Goal: Task Accomplishment & Management: Manage account settings

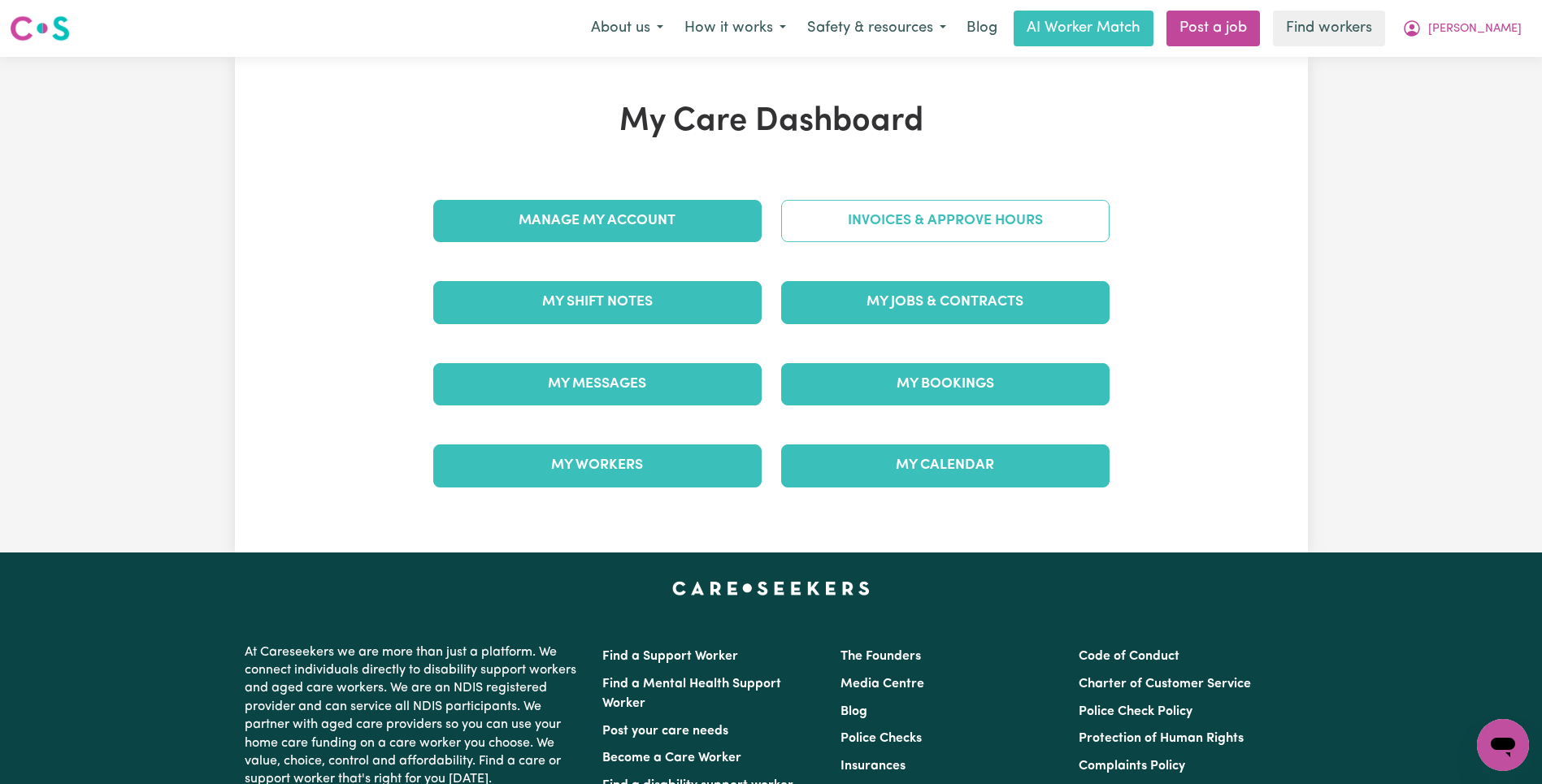
click at [1051, 240] on link "Invoices & Approve Hours" at bounding box center [945, 221] width 328 height 42
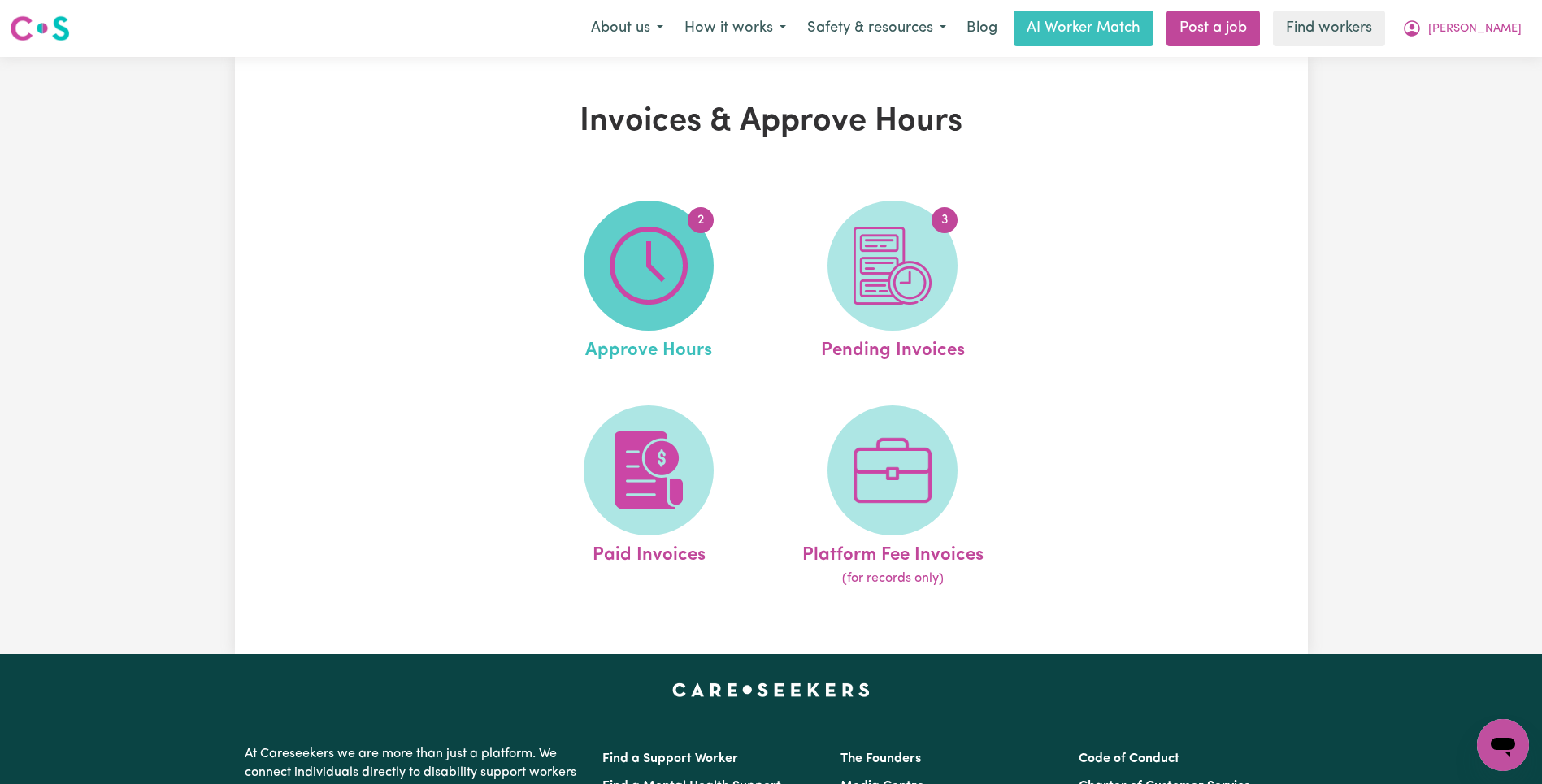
click at [641, 256] on img at bounding box center [648, 265] width 78 height 78
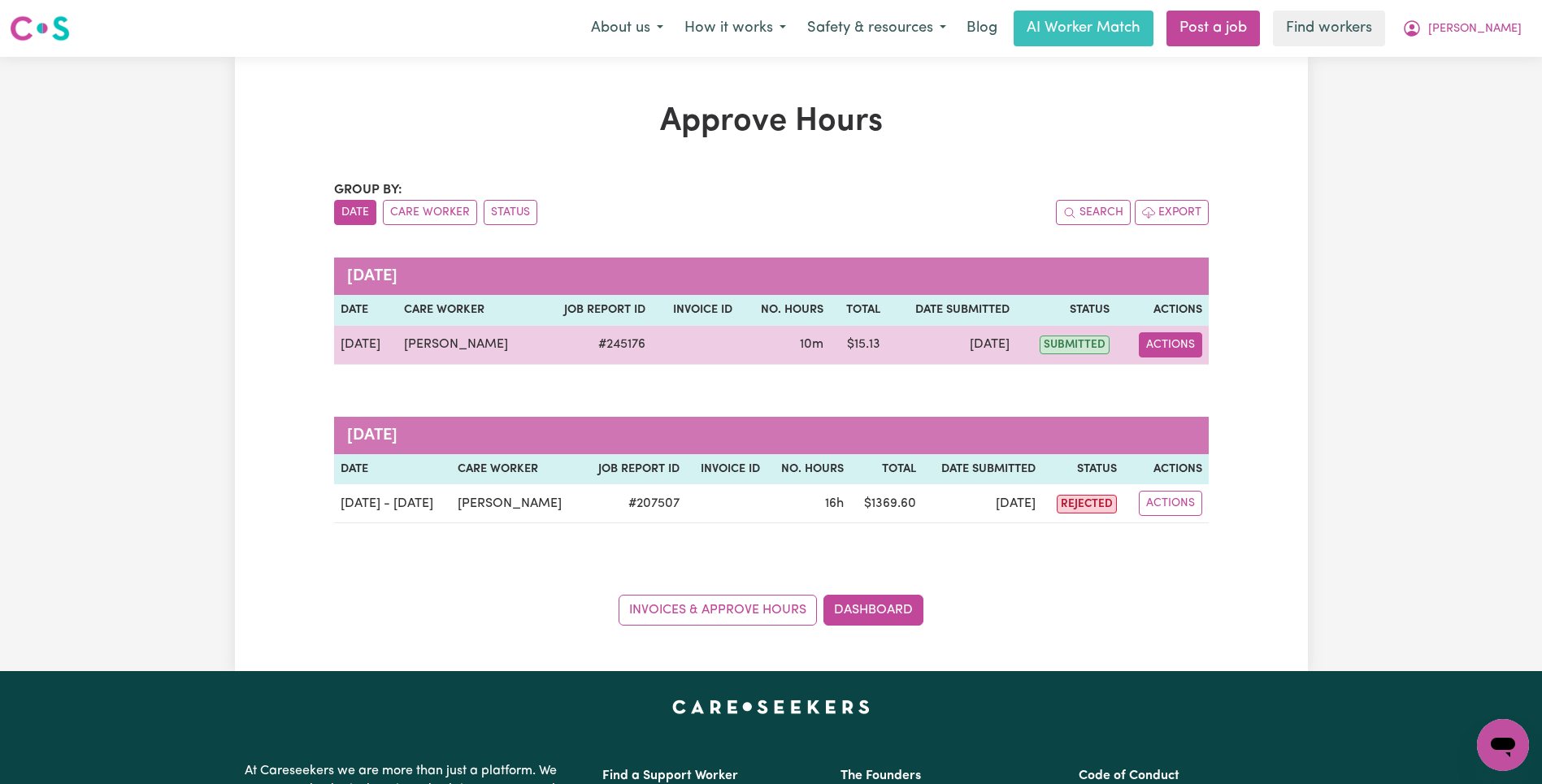
click at [1180, 342] on button "Actions" at bounding box center [1171, 345] width 64 height 25
click at [1191, 374] on link "View Job Report" at bounding box center [1211, 383] width 139 height 33
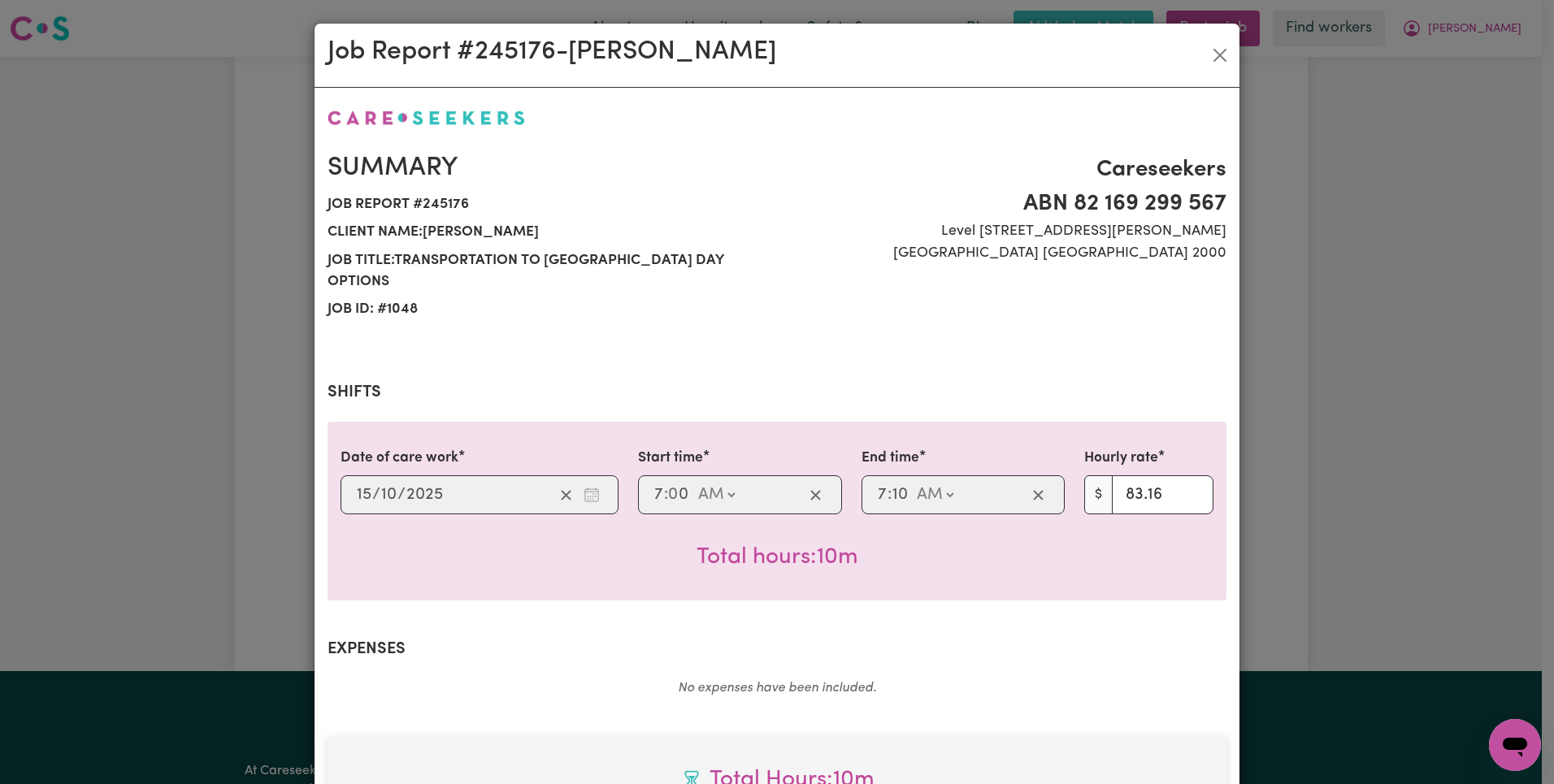
scroll to position [468, 0]
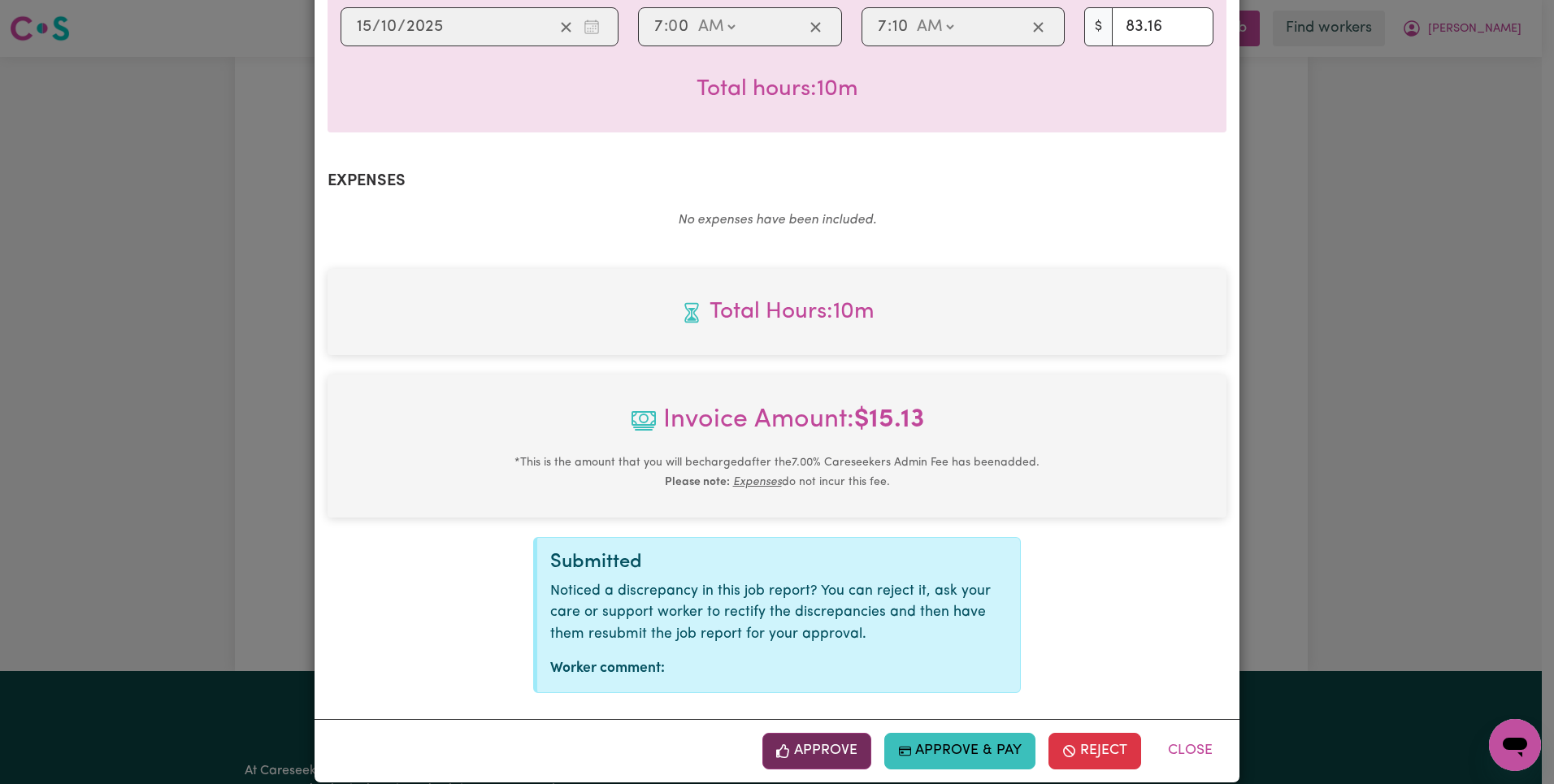
click at [821, 733] on button "Approve" at bounding box center [816, 750] width 109 height 36
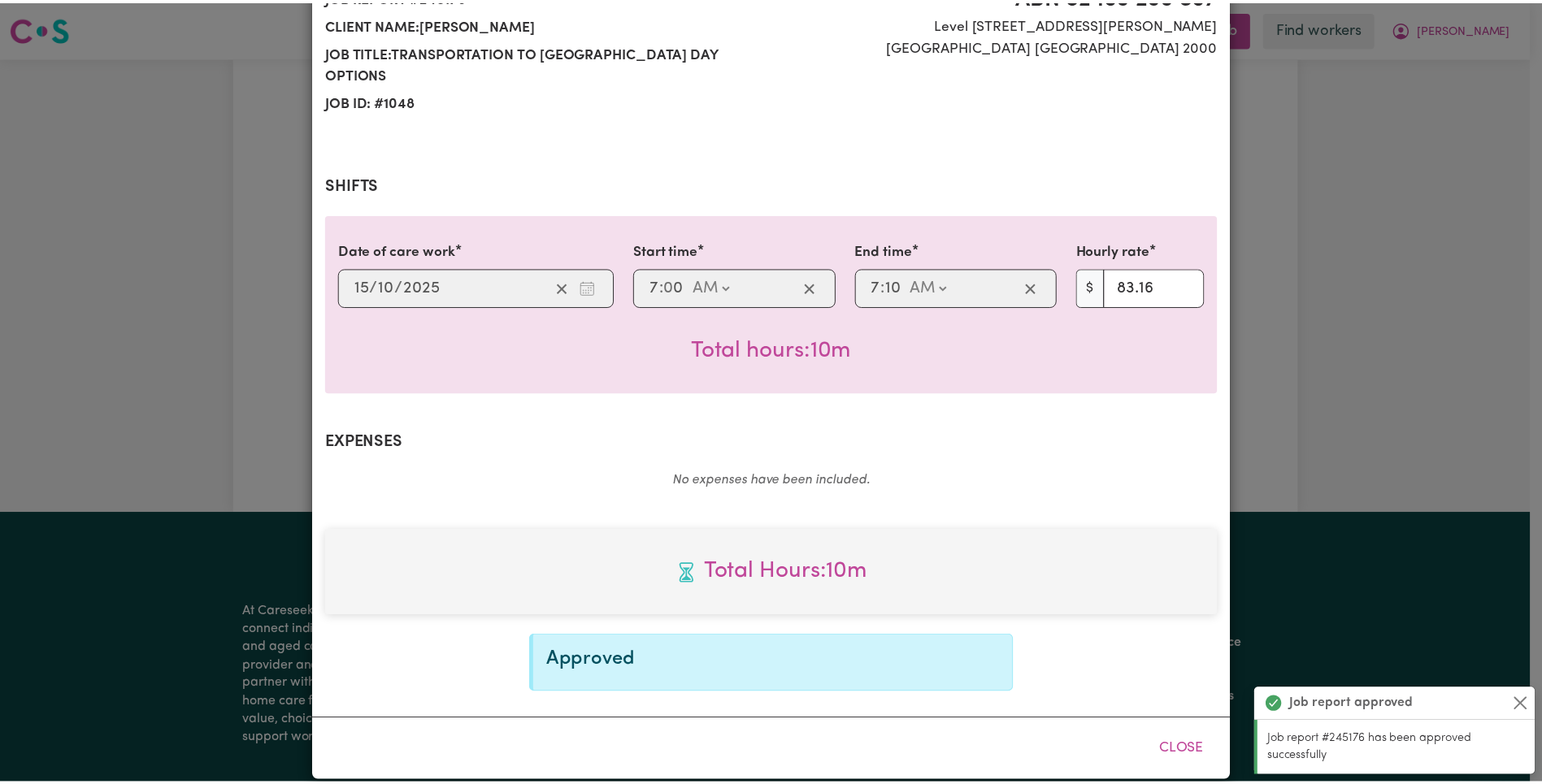
scroll to position [0, 0]
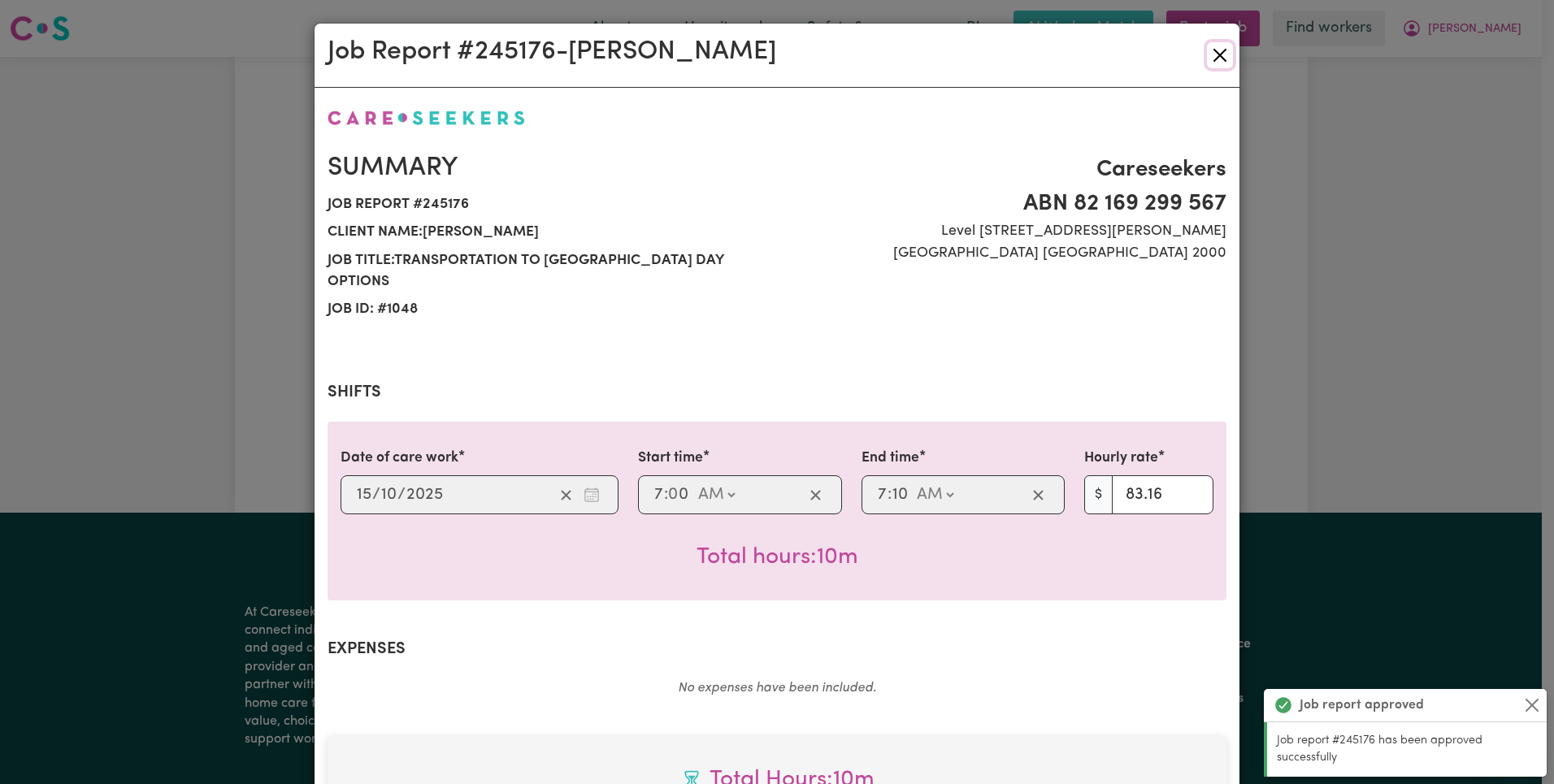
click at [1216, 58] on button "Close" at bounding box center [1219, 55] width 26 height 26
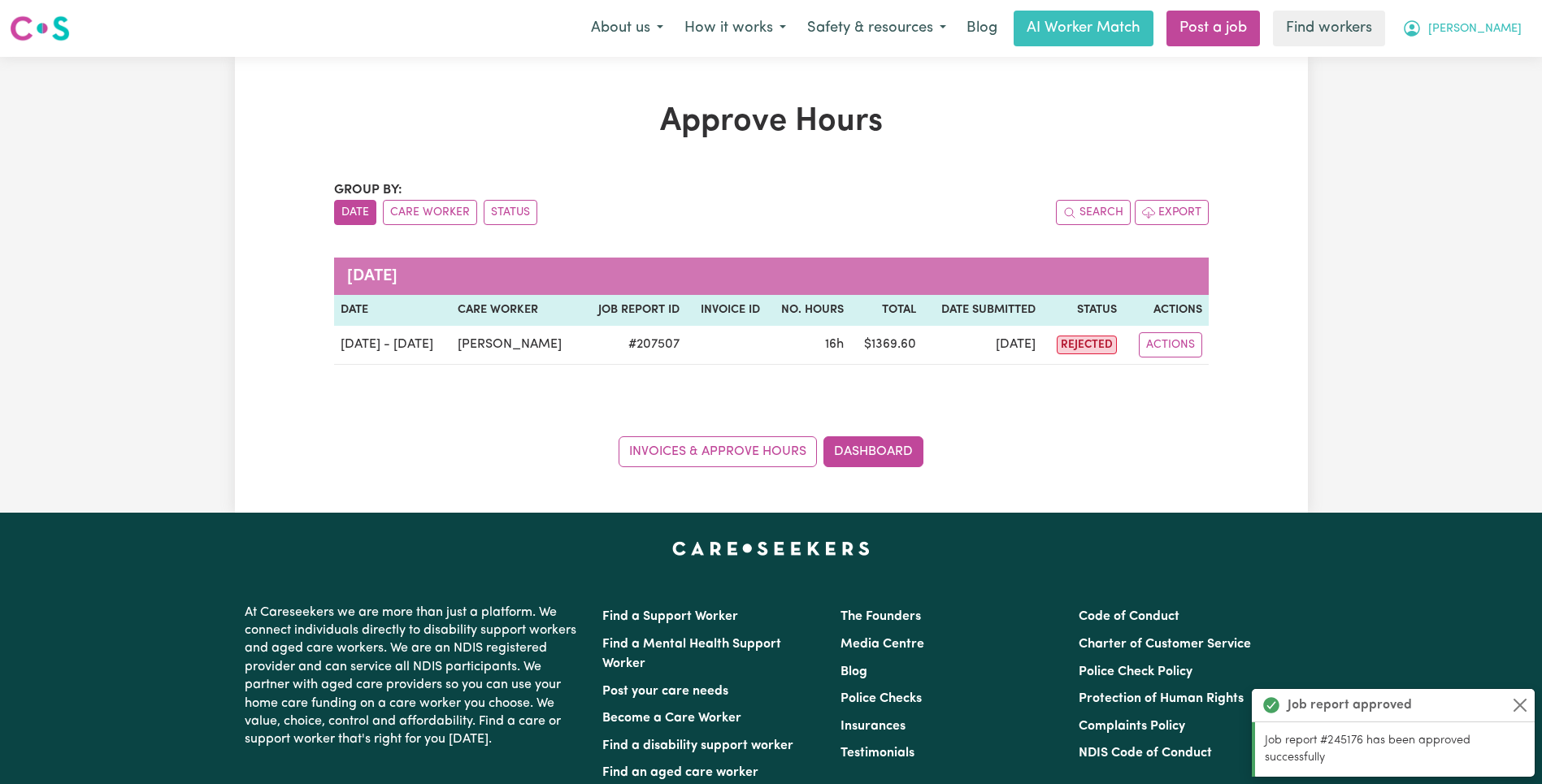
click at [1496, 42] on button "[PERSON_NAME]" at bounding box center [1462, 28] width 141 height 34
click at [1490, 54] on link "My Dashboard" at bounding box center [1466, 64] width 128 height 31
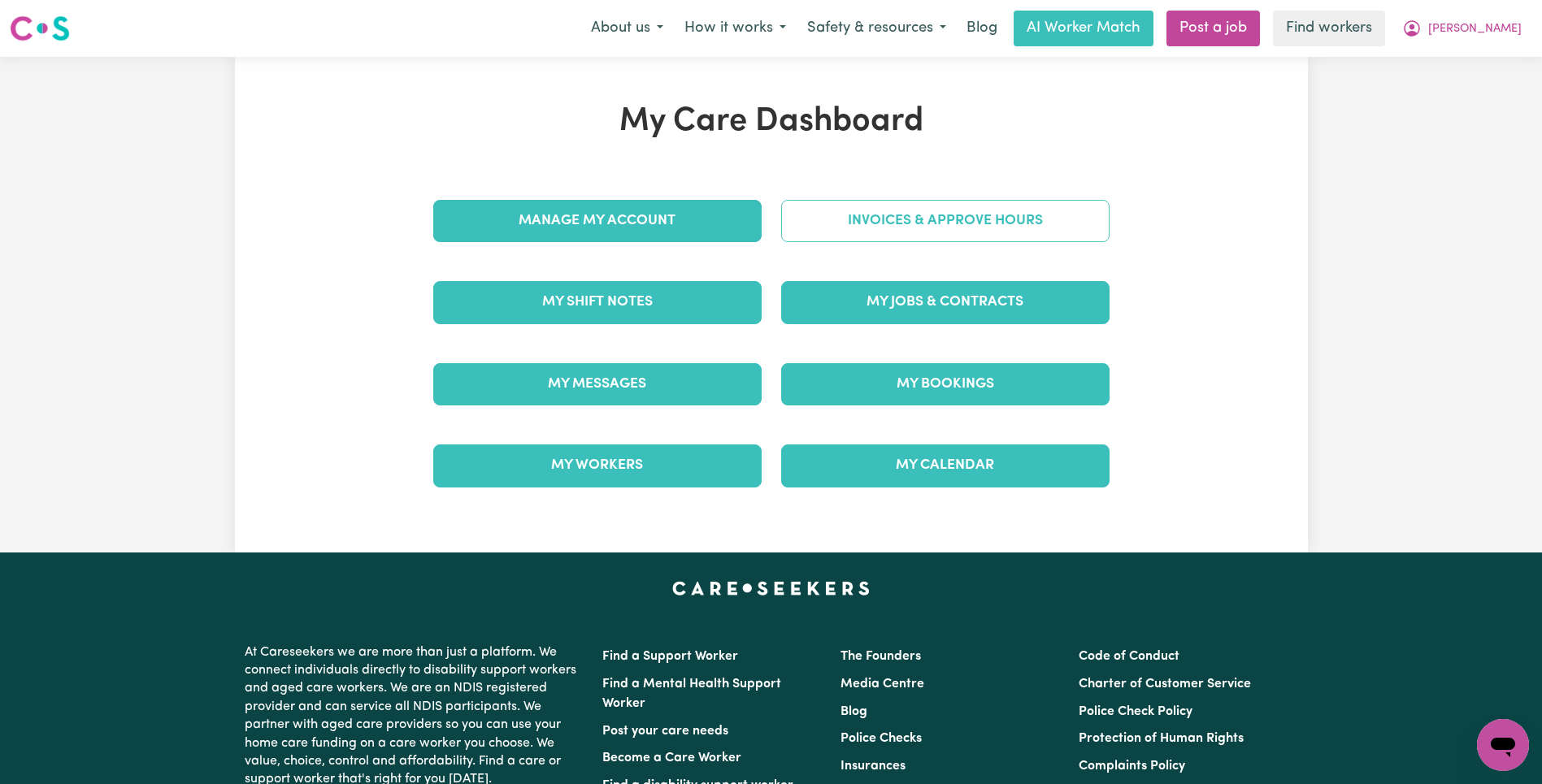
click at [980, 230] on link "Invoices & Approve Hours" at bounding box center [945, 221] width 328 height 42
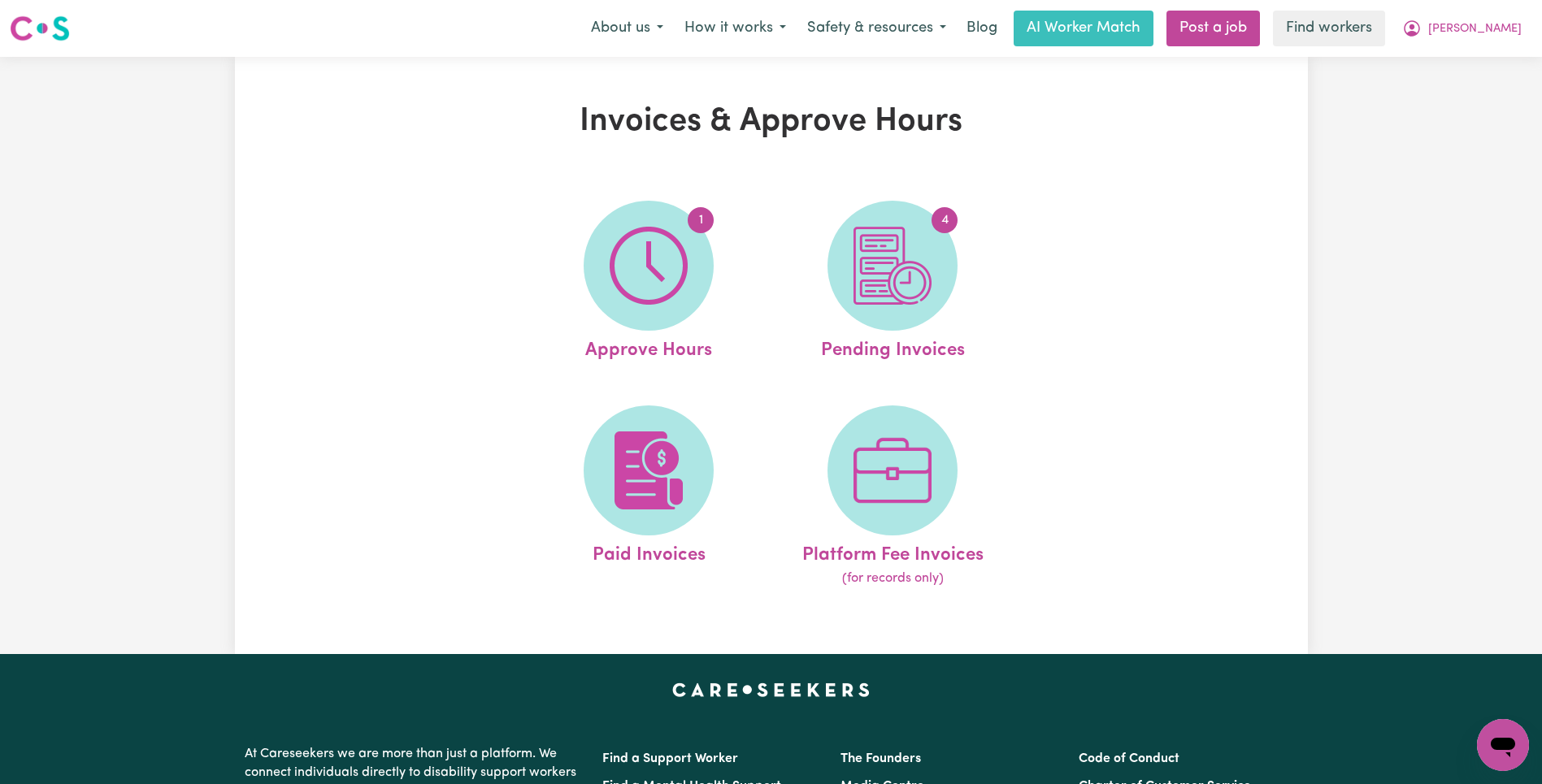
click at [1190, 260] on div "Invoices & Approve Hours 1 Approve Hours 4 Pending Invoices Paid Invoices Platf…" at bounding box center [771, 355] width 1072 height 506
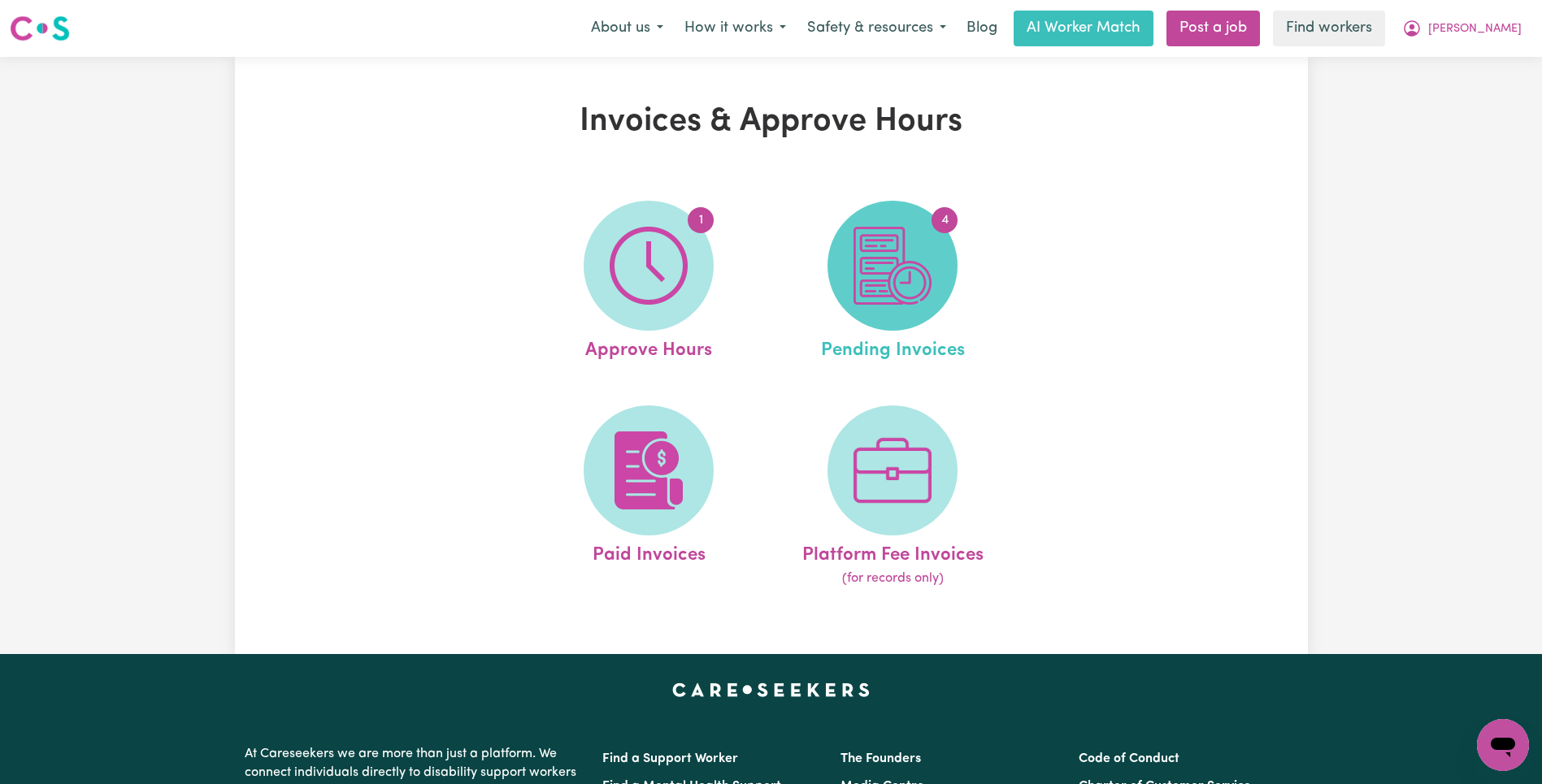
click at [907, 252] on img at bounding box center [892, 265] width 78 height 78
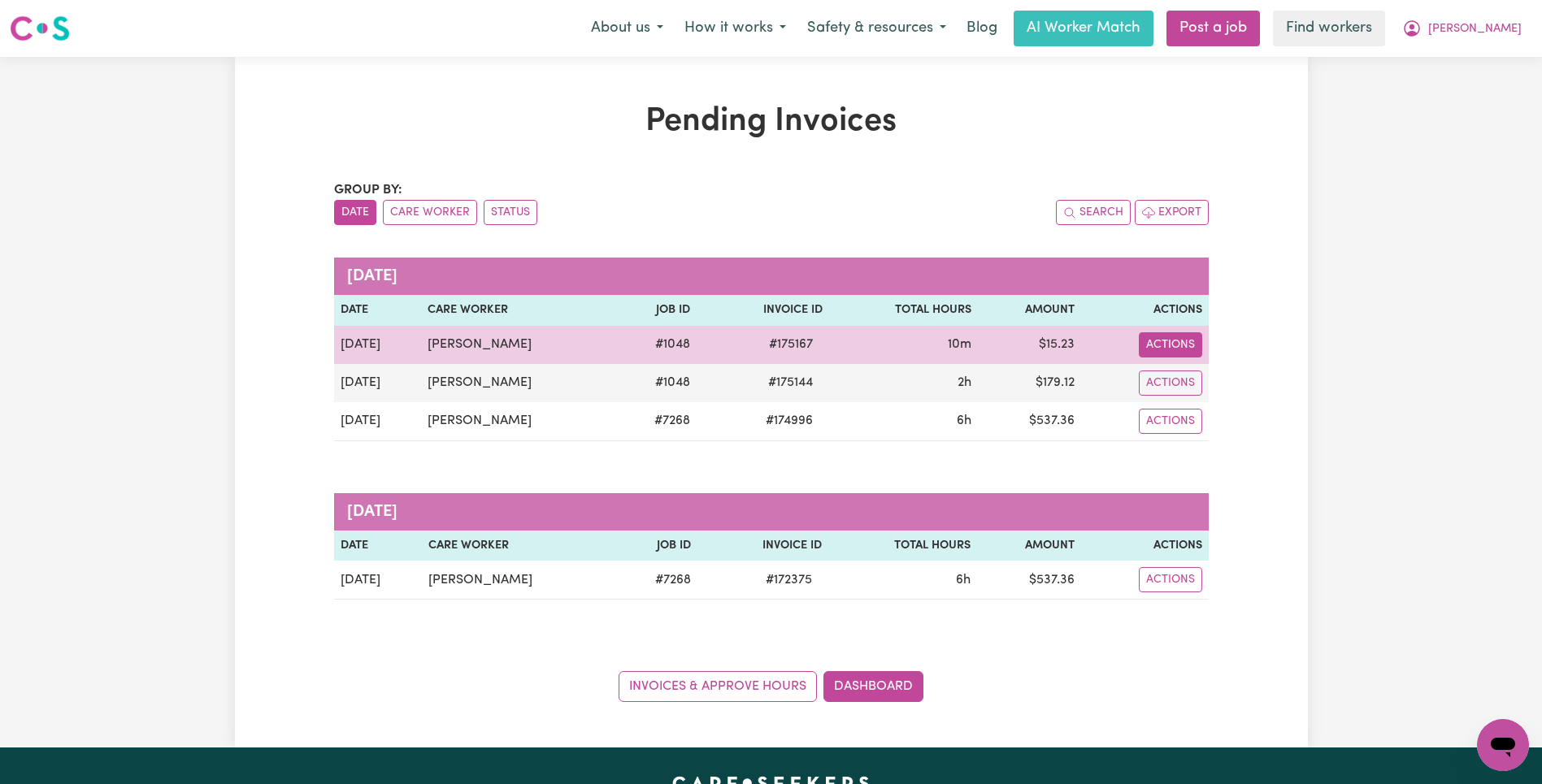
click at [1186, 350] on button "Actions" at bounding box center [1171, 345] width 64 height 25
click at [1204, 387] on link "Download Invoice" at bounding box center [1218, 383] width 149 height 33
click at [777, 338] on span "# 175167" at bounding box center [791, 344] width 64 height 19
click at [777, 338] on span "# 175167" at bounding box center [791, 344] width 64 height 19
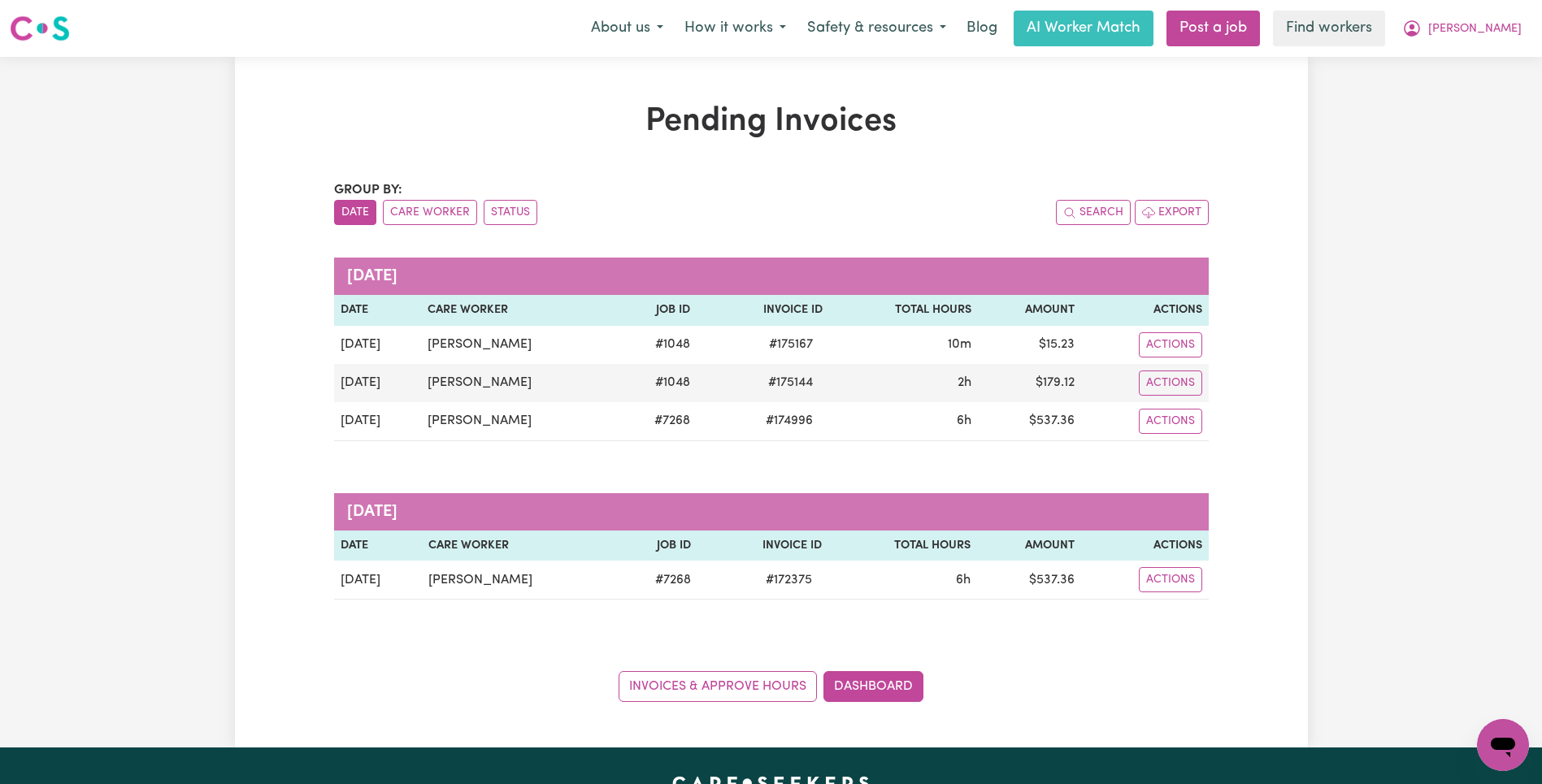
click at [866, 235] on div "Group by: Date Care Worker Status Search Export [DATE] Date Care Worker Job ID …" at bounding box center [771, 441] width 875 height 522
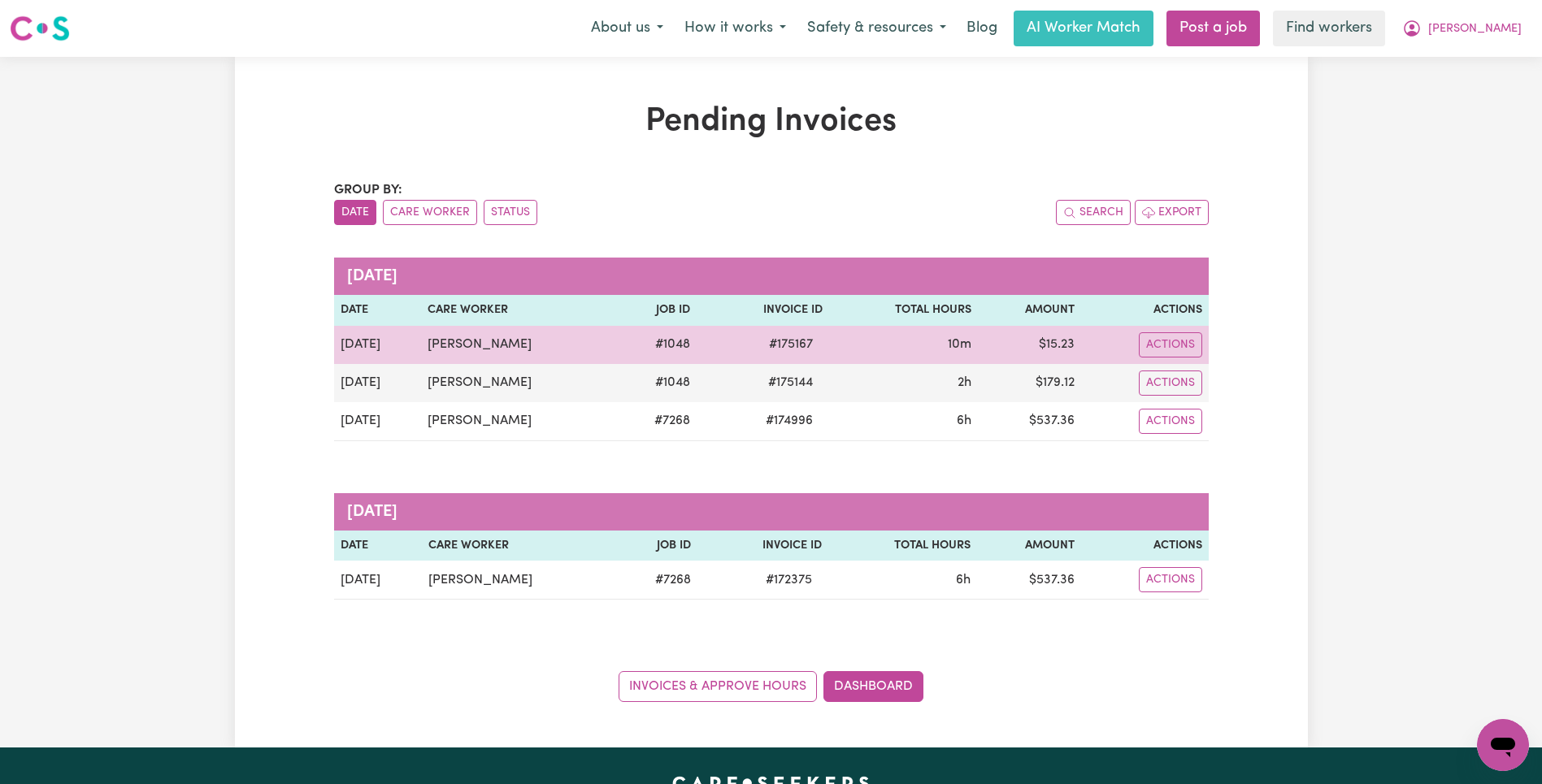
click at [787, 338] on span "# 175167" at bounding box center [791, 344] width 64 height 19
copy span "175167"
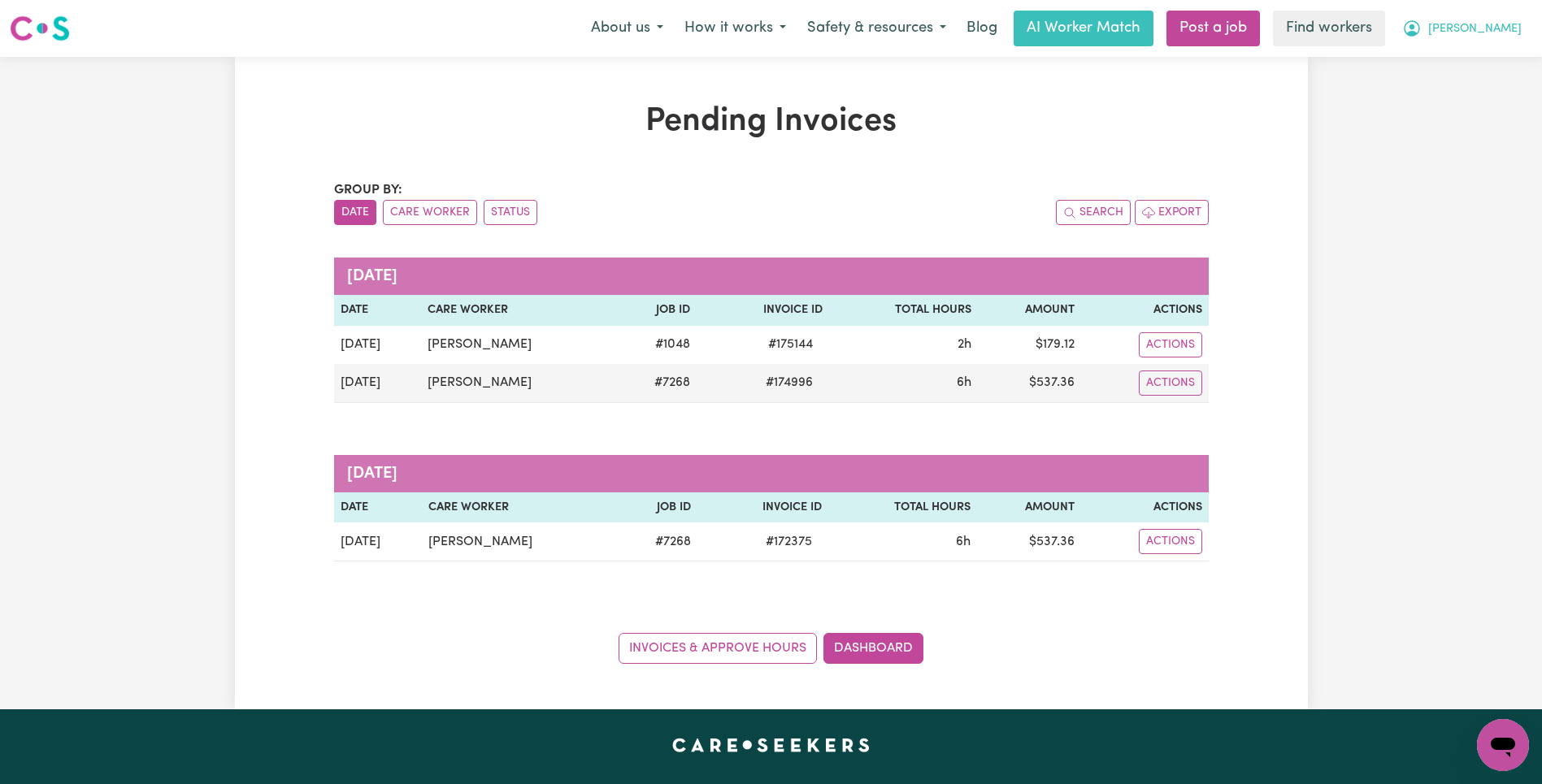
click at [1500, 32] on span "[PERSON_NAME]" at bounding box center [1474, 29] width 94 height 18
click at [1476, 68] on link "My Dashboard" at bounding box center [1466, 64] width 128 height 31
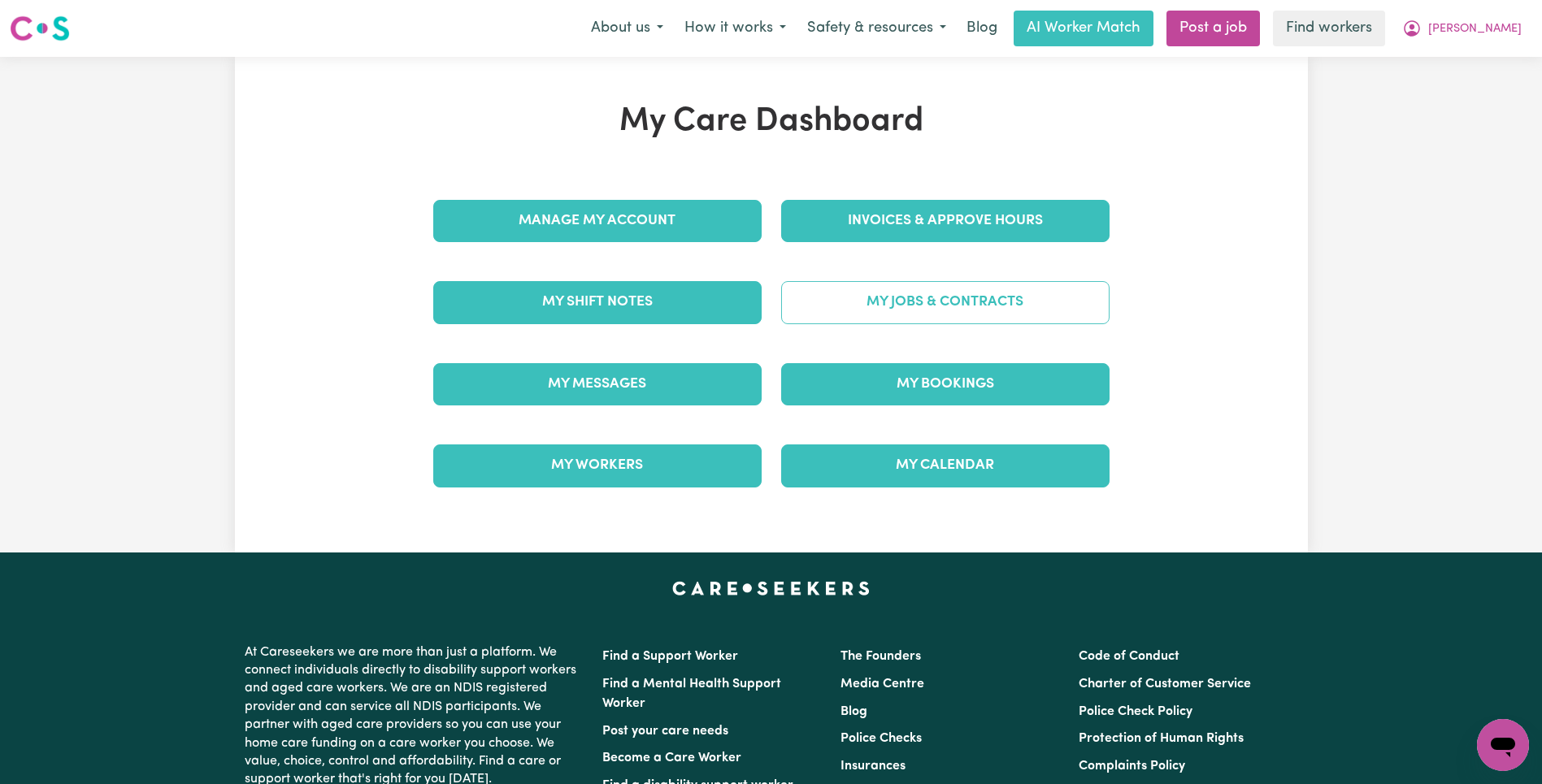
click at [999, 315] on link "My Jobs & Contracts" at bounding box center [945, 303] width 328 height 42
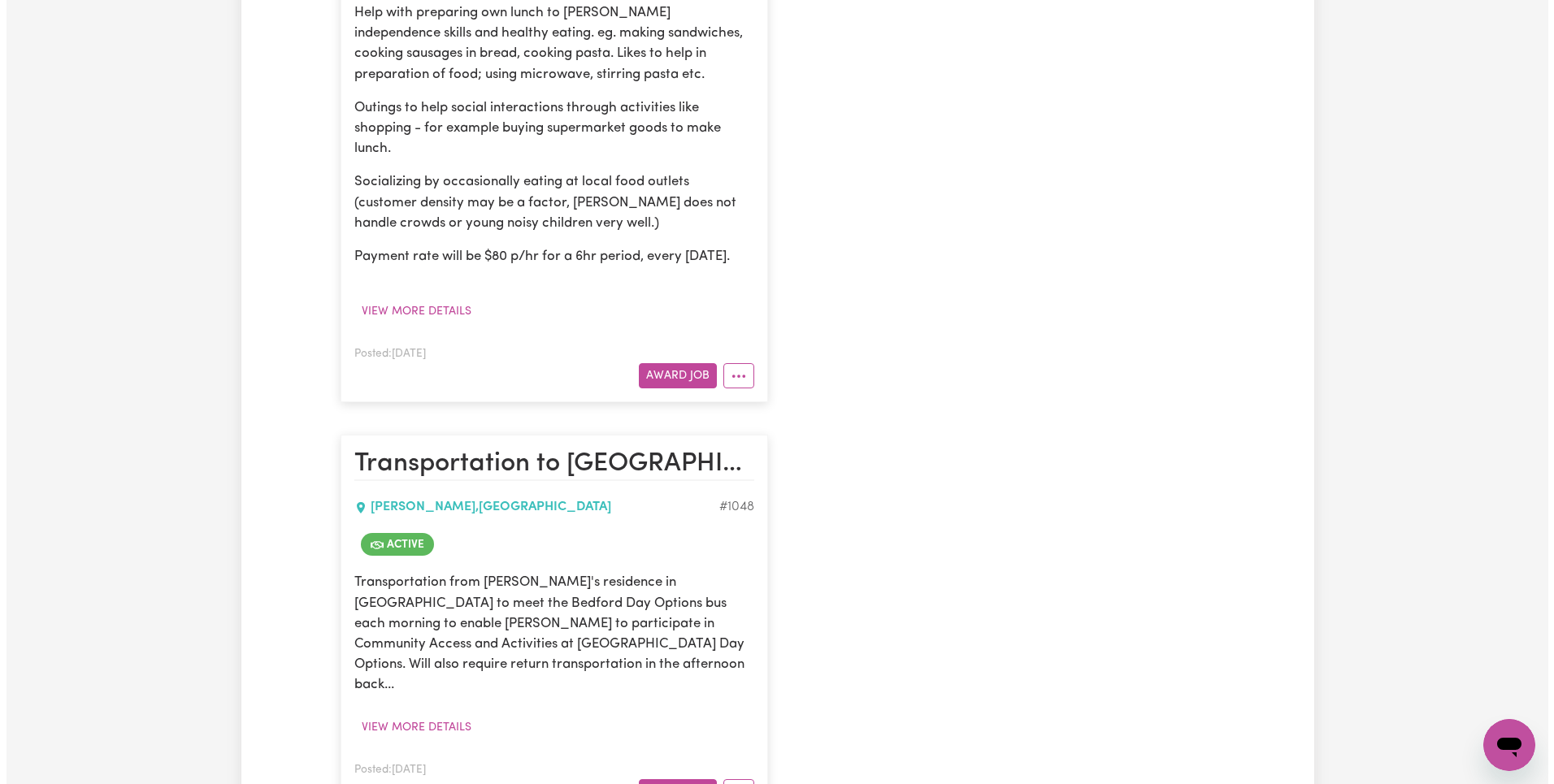
scroll to position [933, 0]
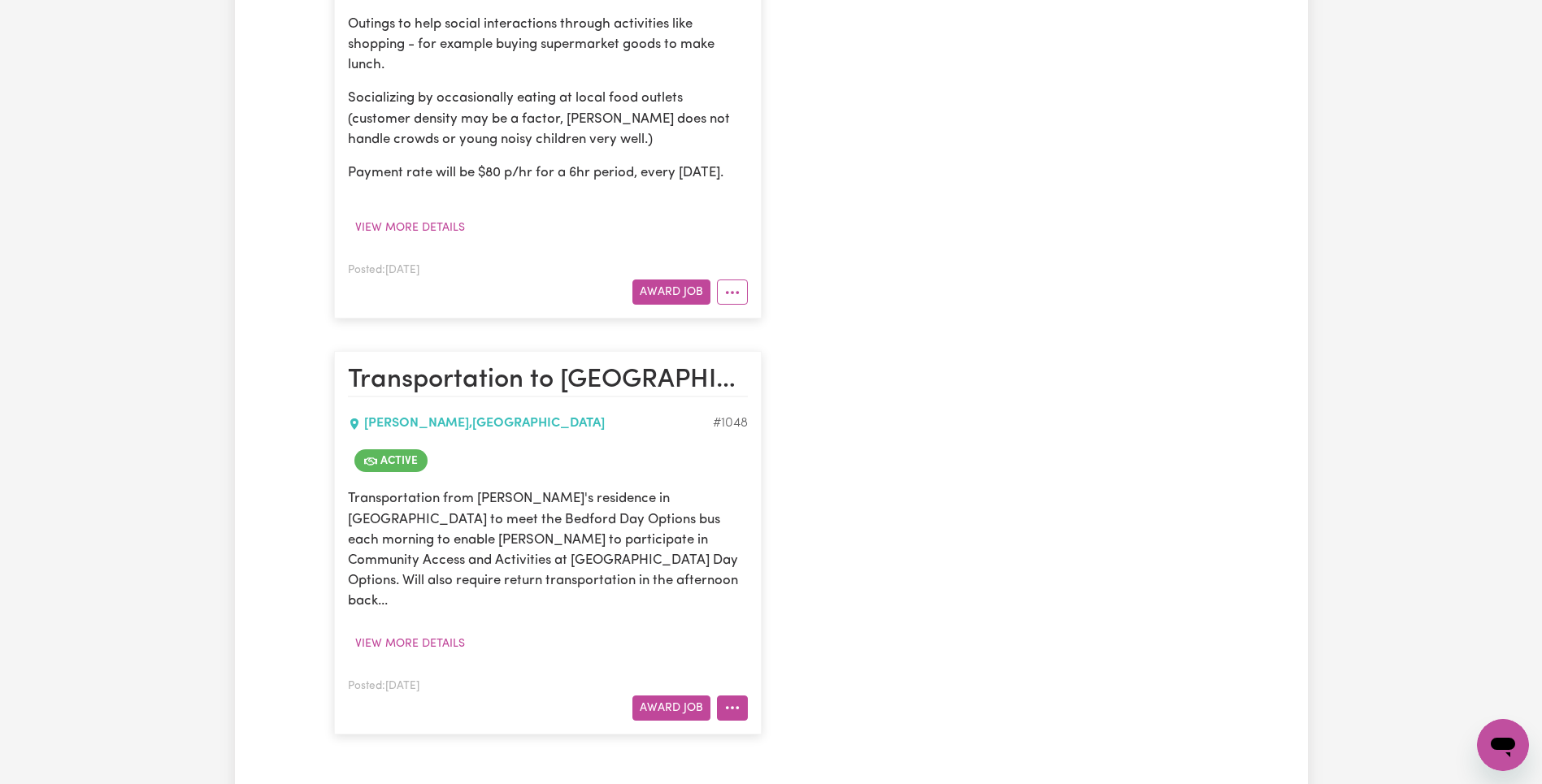
click at [735, 710] on button "More options" at bounding box center [732, 708] width 31 height 25
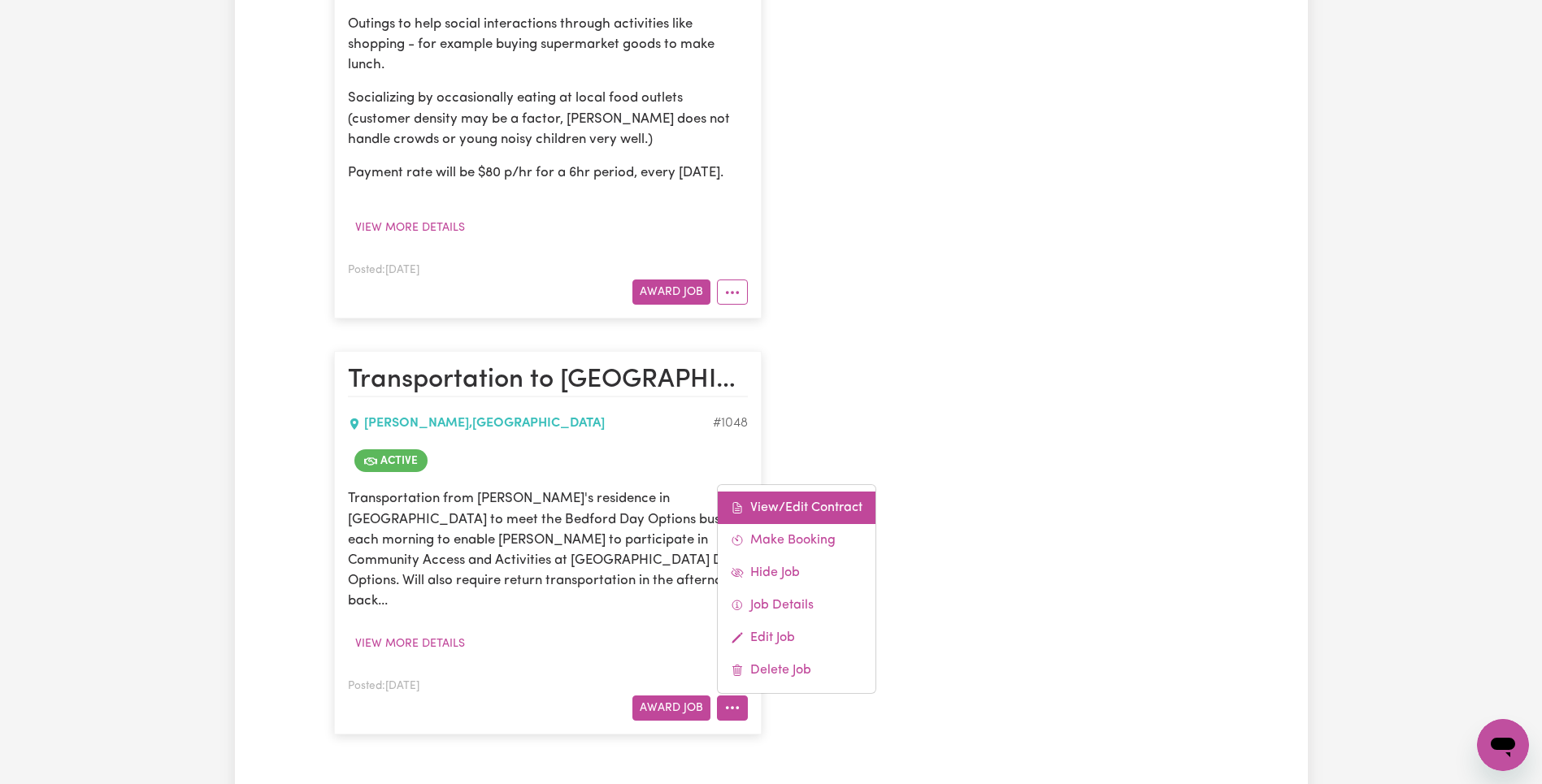
click at [819, 507] on link "View/Edit Contract" at bounding box center [796, 508] width 157 height 33
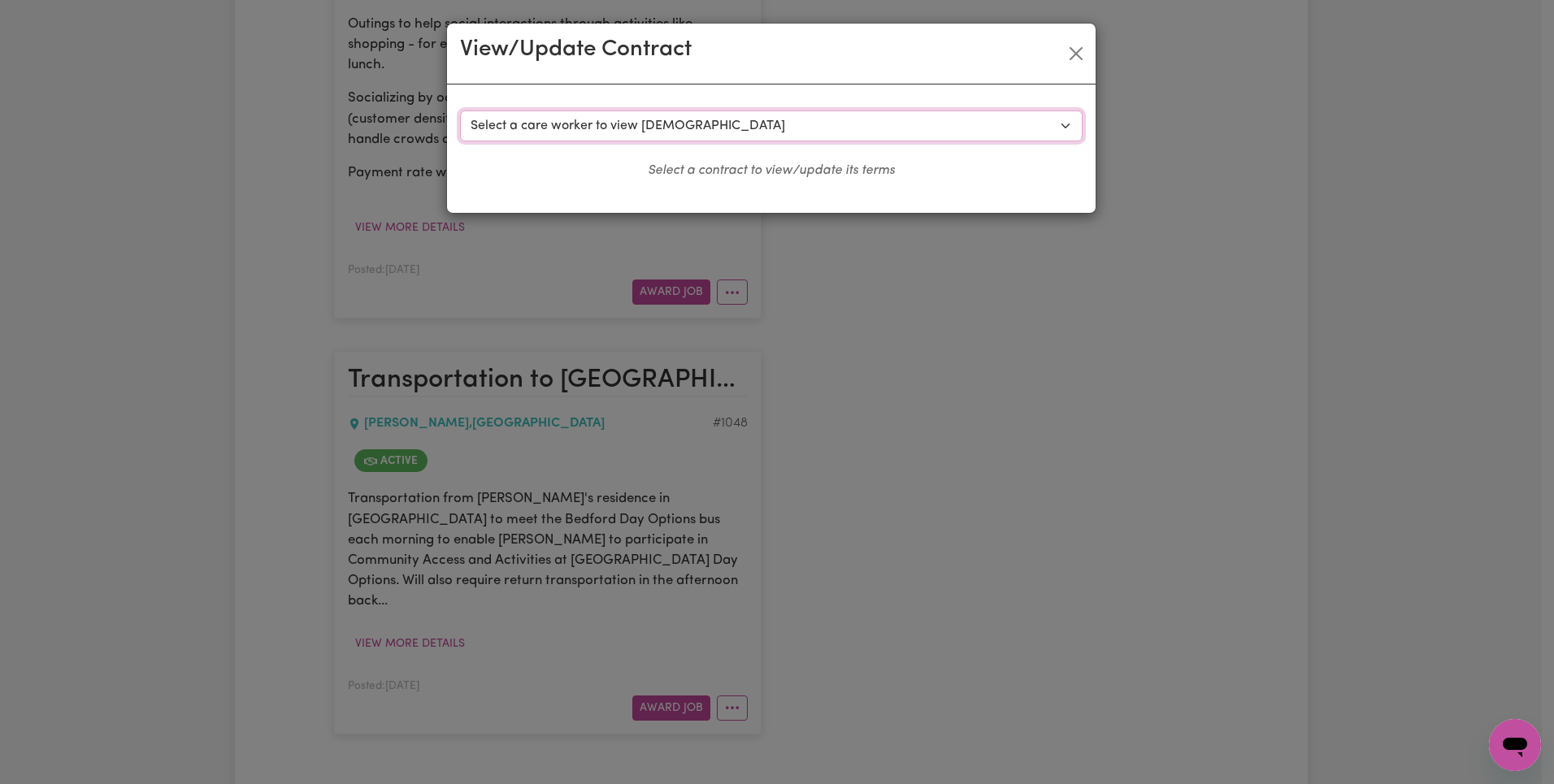
click at [757, 122] on select "Select a care worker to view contract #556 - Steven R (contract terminated) #87…" at bounding box center [771, 126] width 622 height 31
select select "8781"
select select "WEEKDAY_DAYTIME"
select select "OTHER"
select select "ONE"
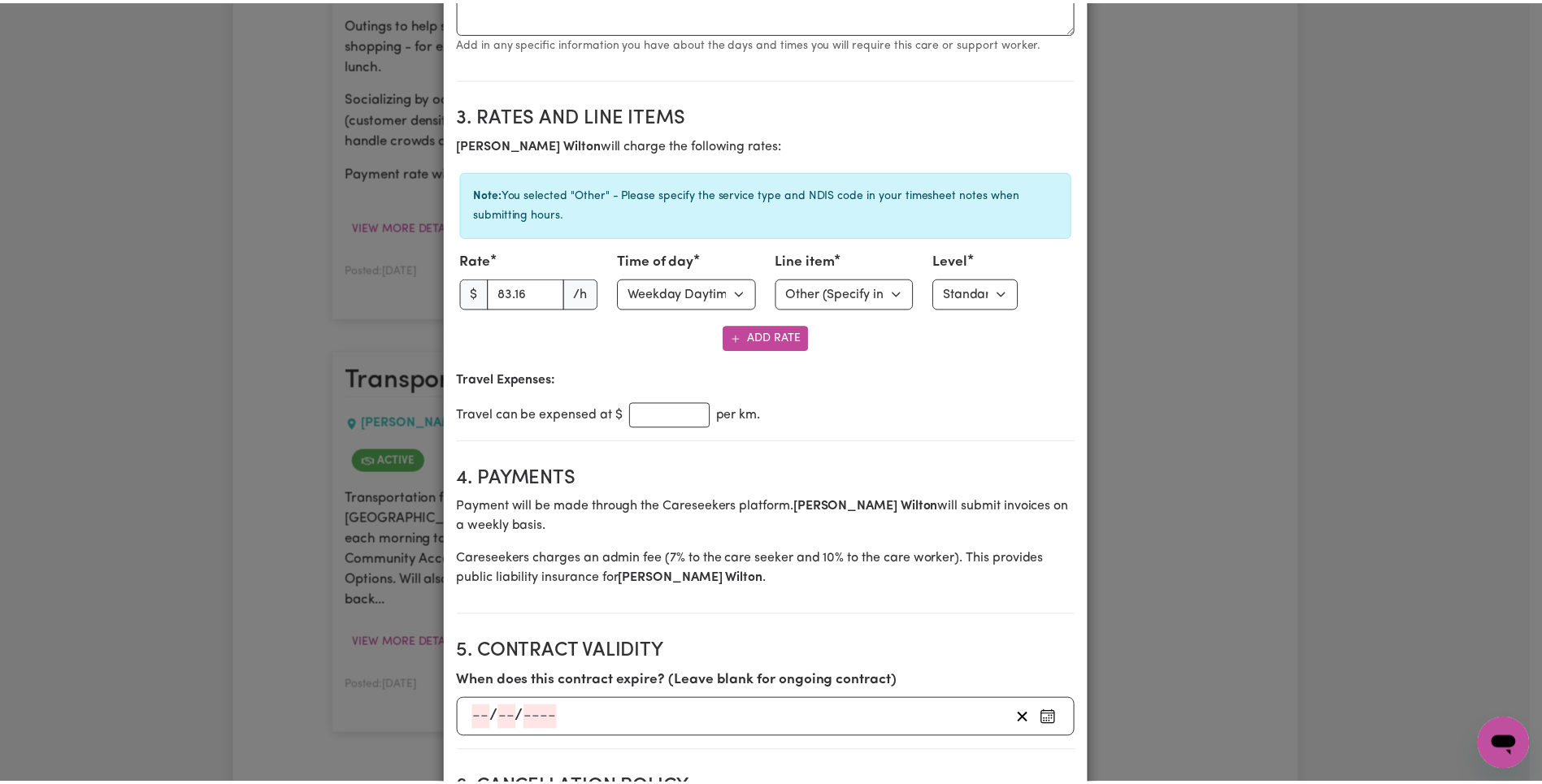
scroll to position [0, 0]
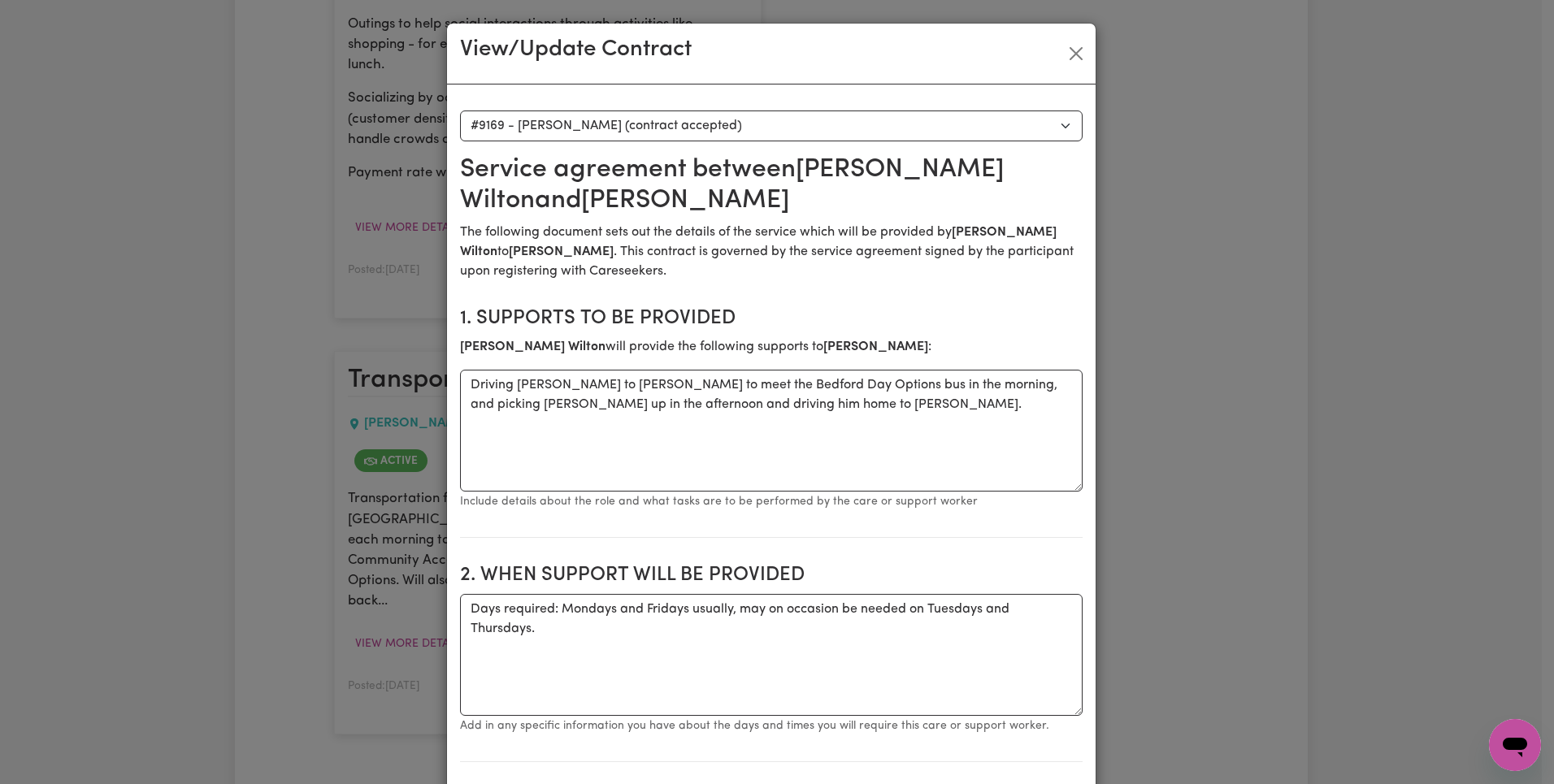
click at [1073, 68] on div "View/Update Contract" at bounding box center [771, 53] width 648 height 61
click at [1072, 65] on button "Close" at bounding box center [1076, 53] width 26 height 26
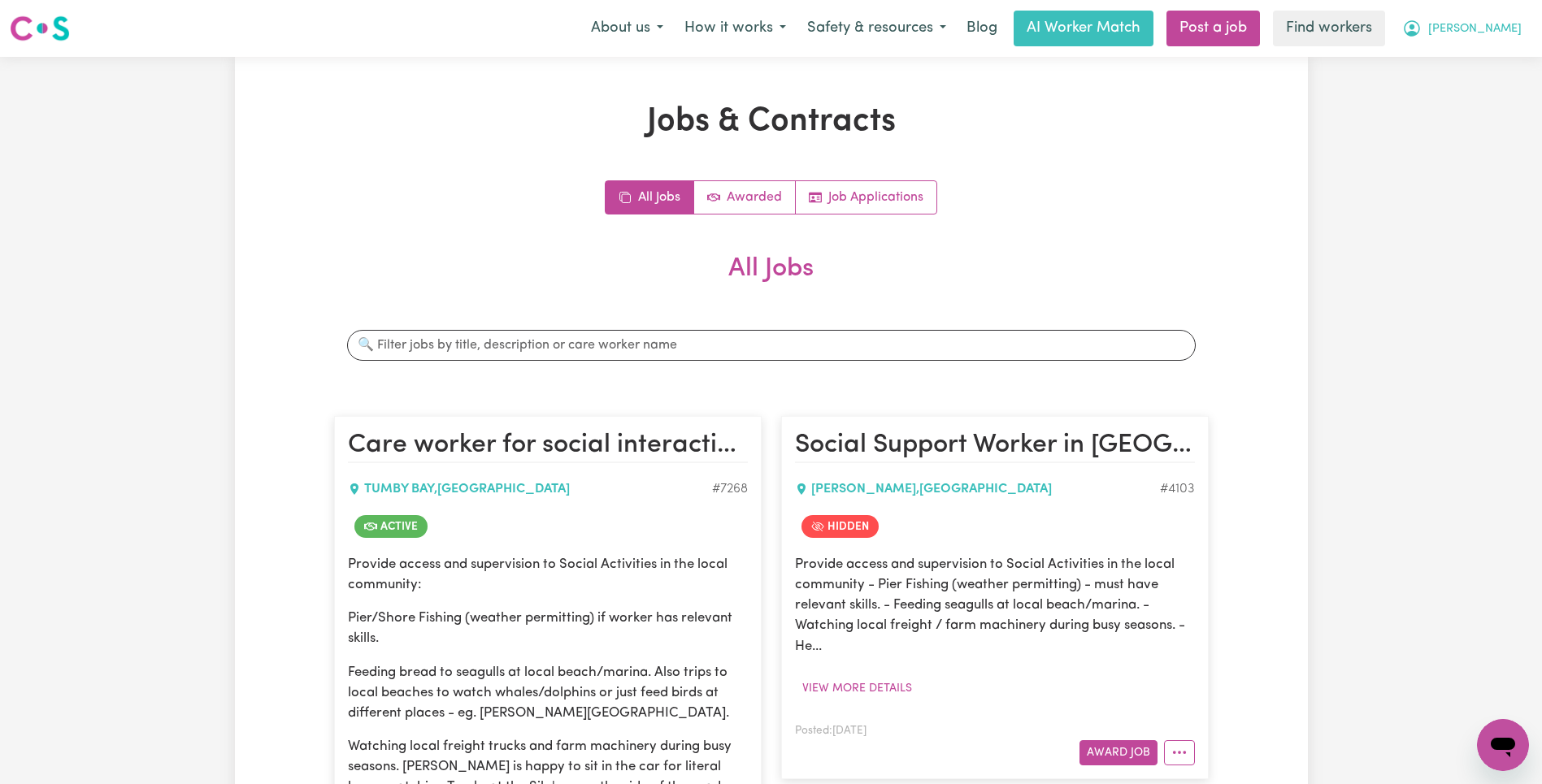
click at [1496, 34] on span "[PERSON_NAME]" at bounding box center [1474, 29] width 94 height 18
drag, startPoint x: 1497, startPoint y: 39, endPoint x: 1505, endPoint y: 69, distance: 31.0
click at [1505, 69] on link "My Dashboard" at bounding box center [1466, 64] width 128 height 31
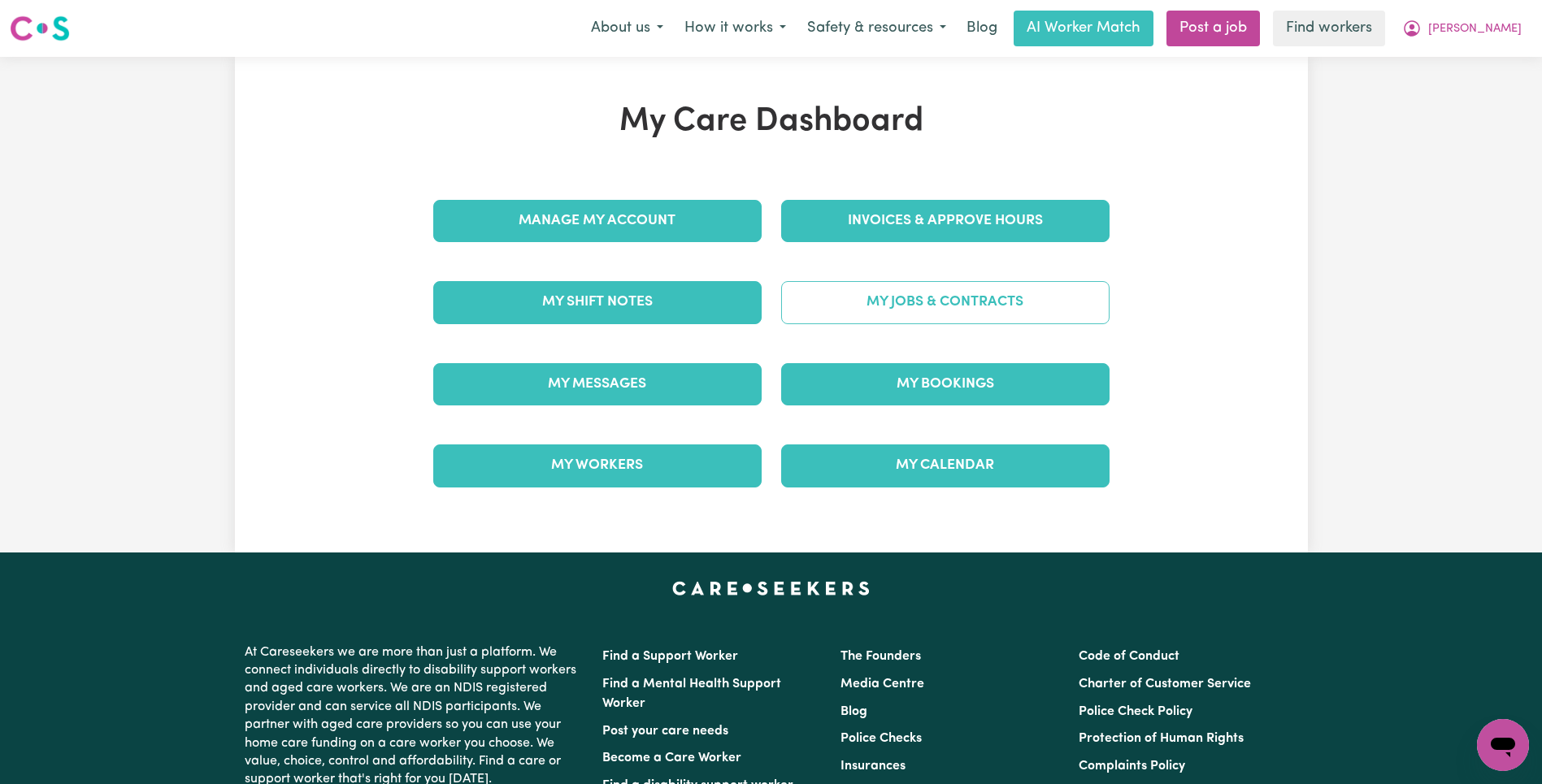
click at [1041, 308] on link "My Jobs & Contracts" at bounding box center [945, 303] width 328 height 42
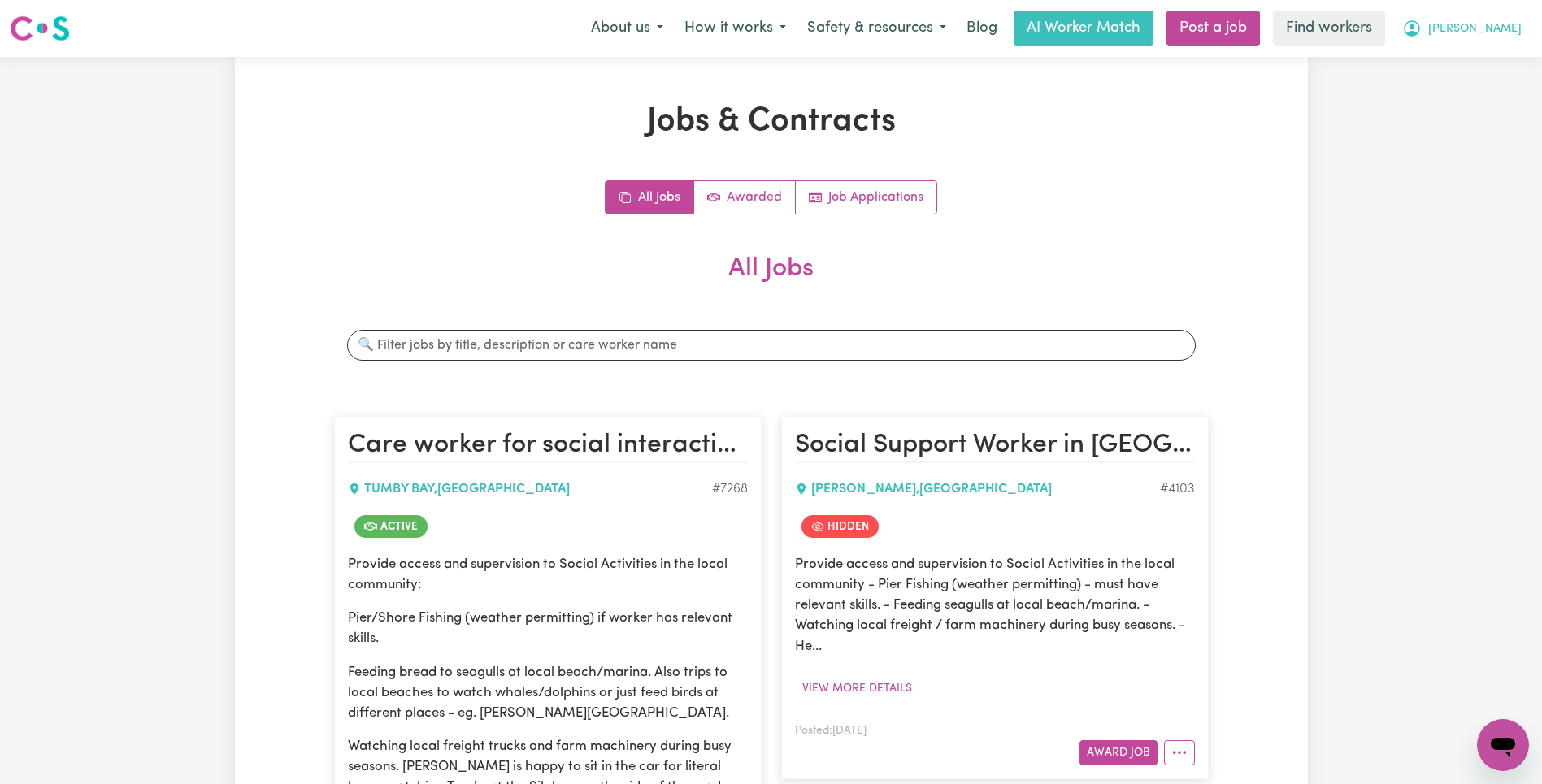
click at [1506, 35] on span "[PERSON_NAME]" at bounding box center [1474, 29] width 94 height 18
